Goal: Transaction & Acquisition: Purchase product/service

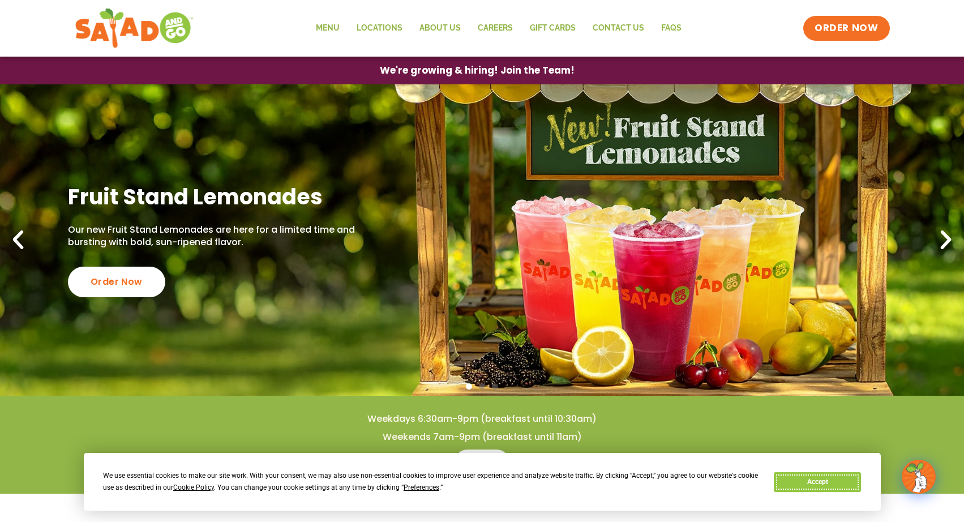
click at [826, 485] on button "Accept" at bounding box center [817, 482] width 87 height 20
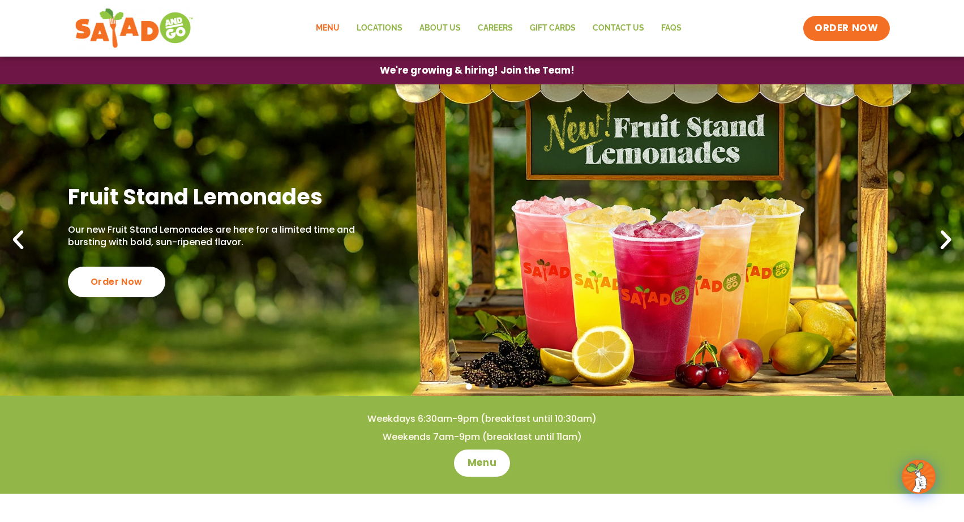
click at [330, 26] on link "Menu" at bounding box center [327, 28] width 41 height 26
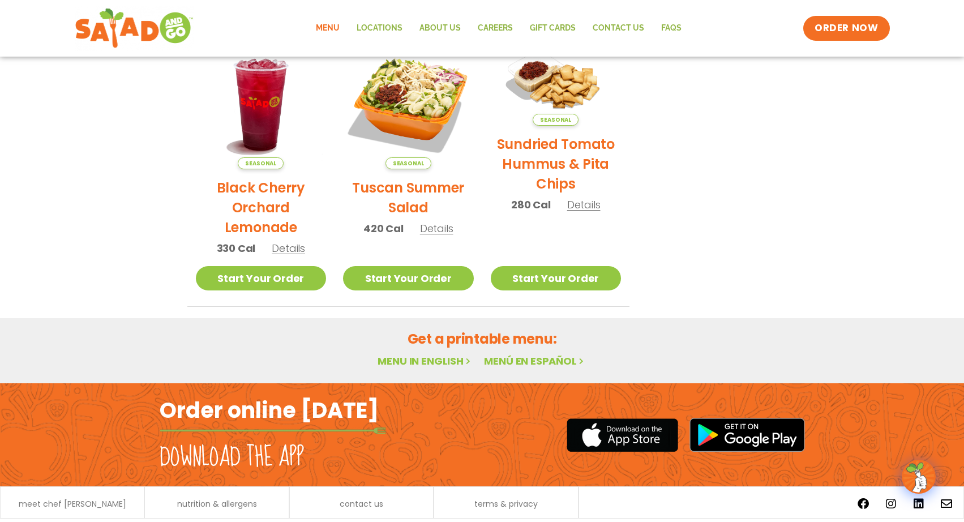
scroll to position [600, 0]
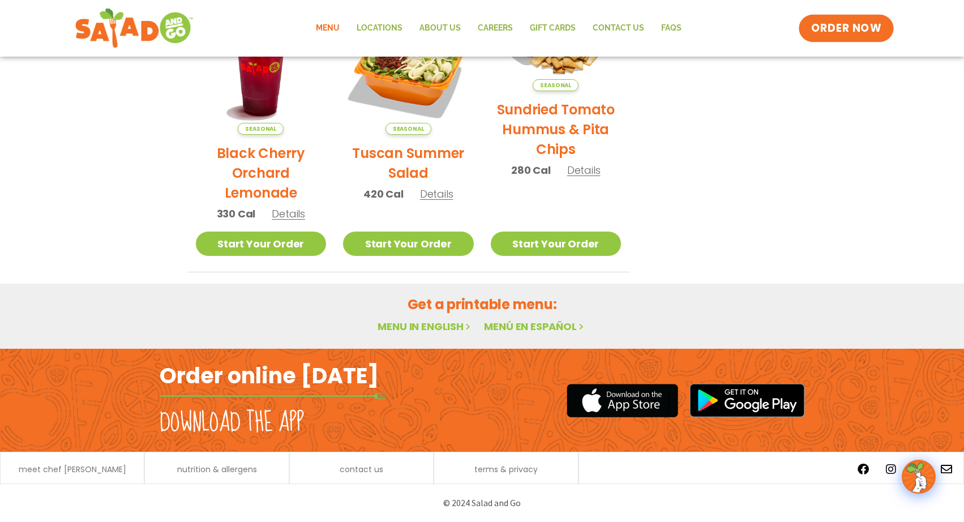
click at [852, 23] on span "ORDER NOW" at bounding box center [846, 28] width 70 height 15
